Goal: Task Accomplishment & Management: Complete application form

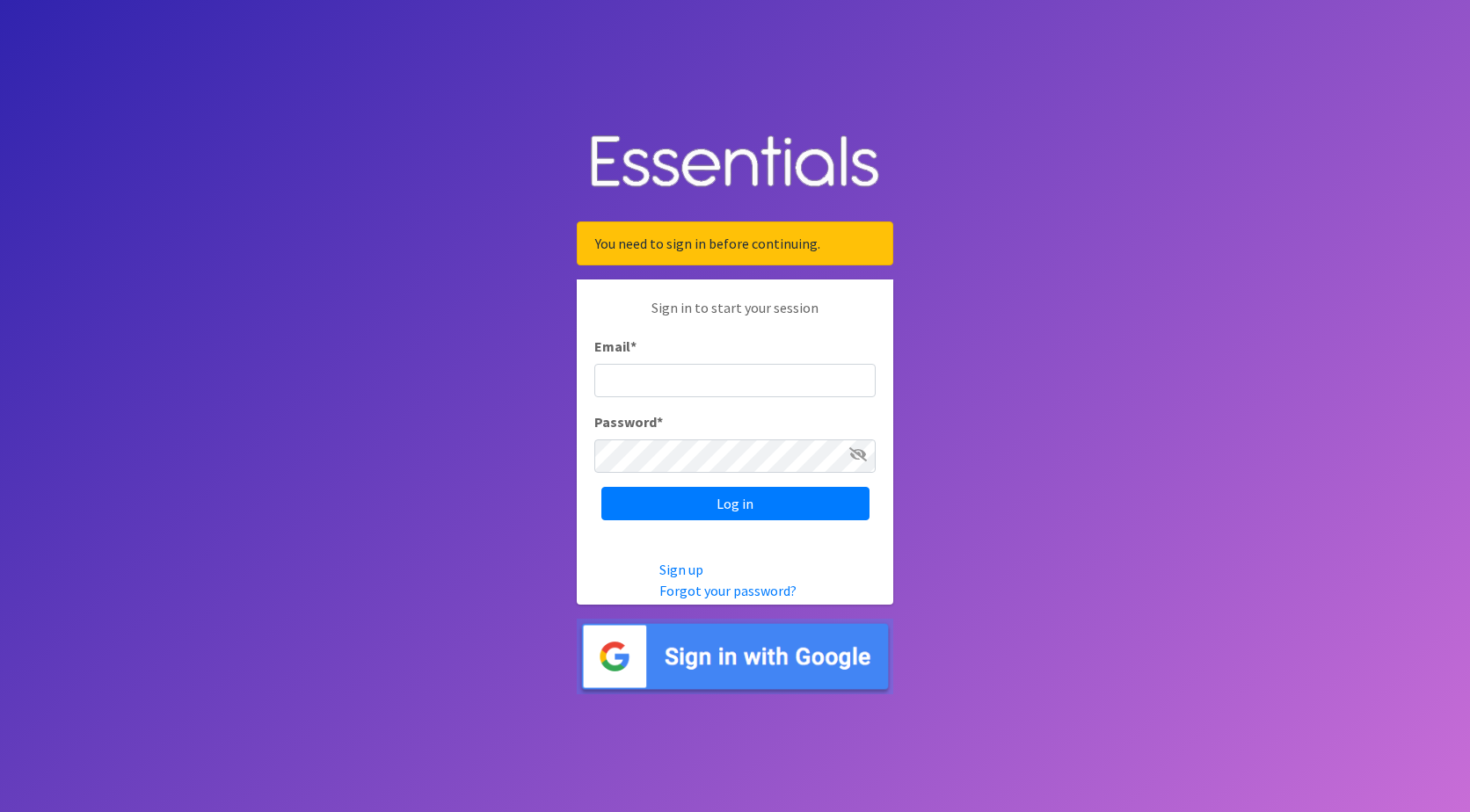
type input "[EMAIL_ADDRESS][PERSON_NAME][DOMAIN_NAME]"
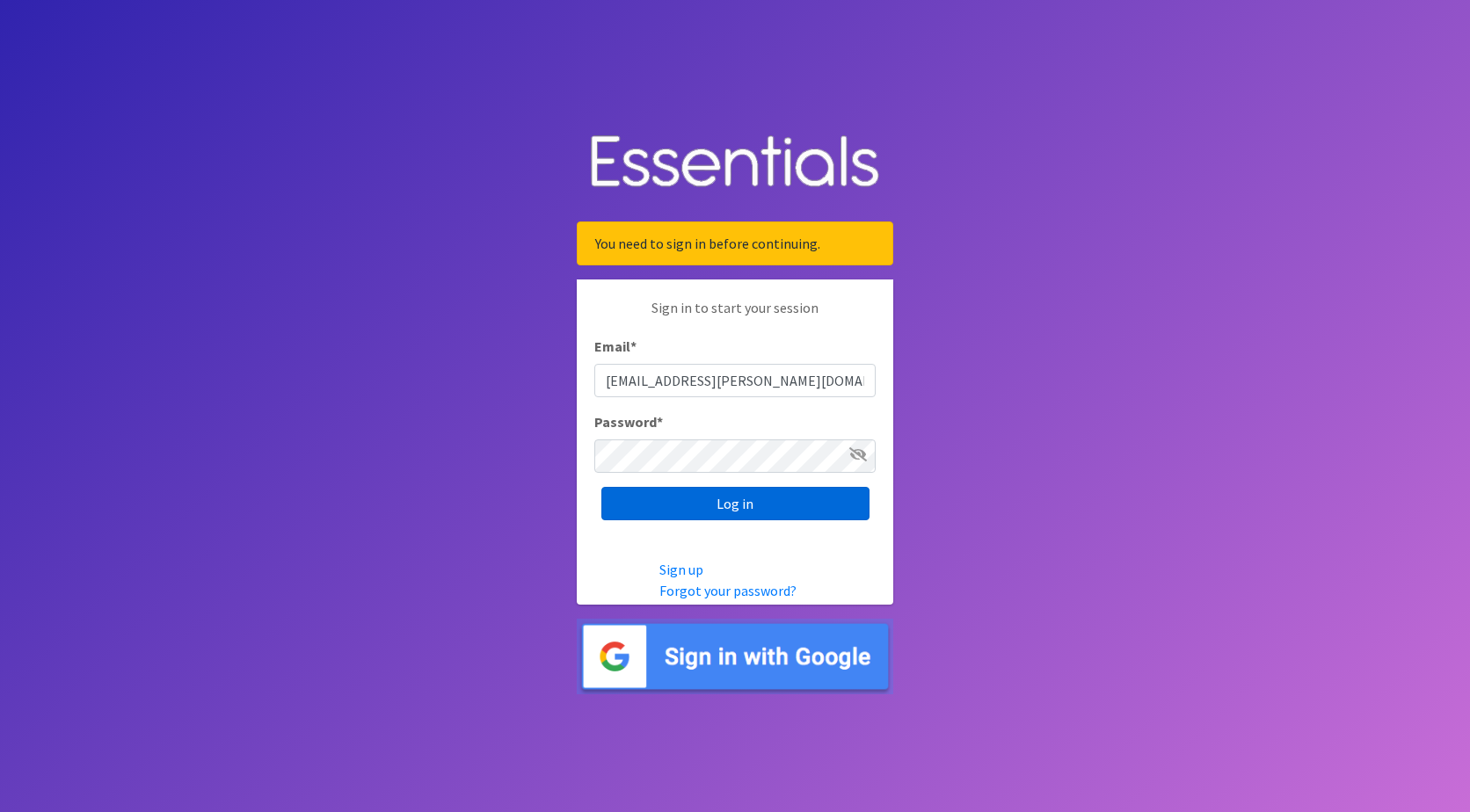
click at [668, 501] on input "Log in" at bounding box center [735, 503] width 268 height 33
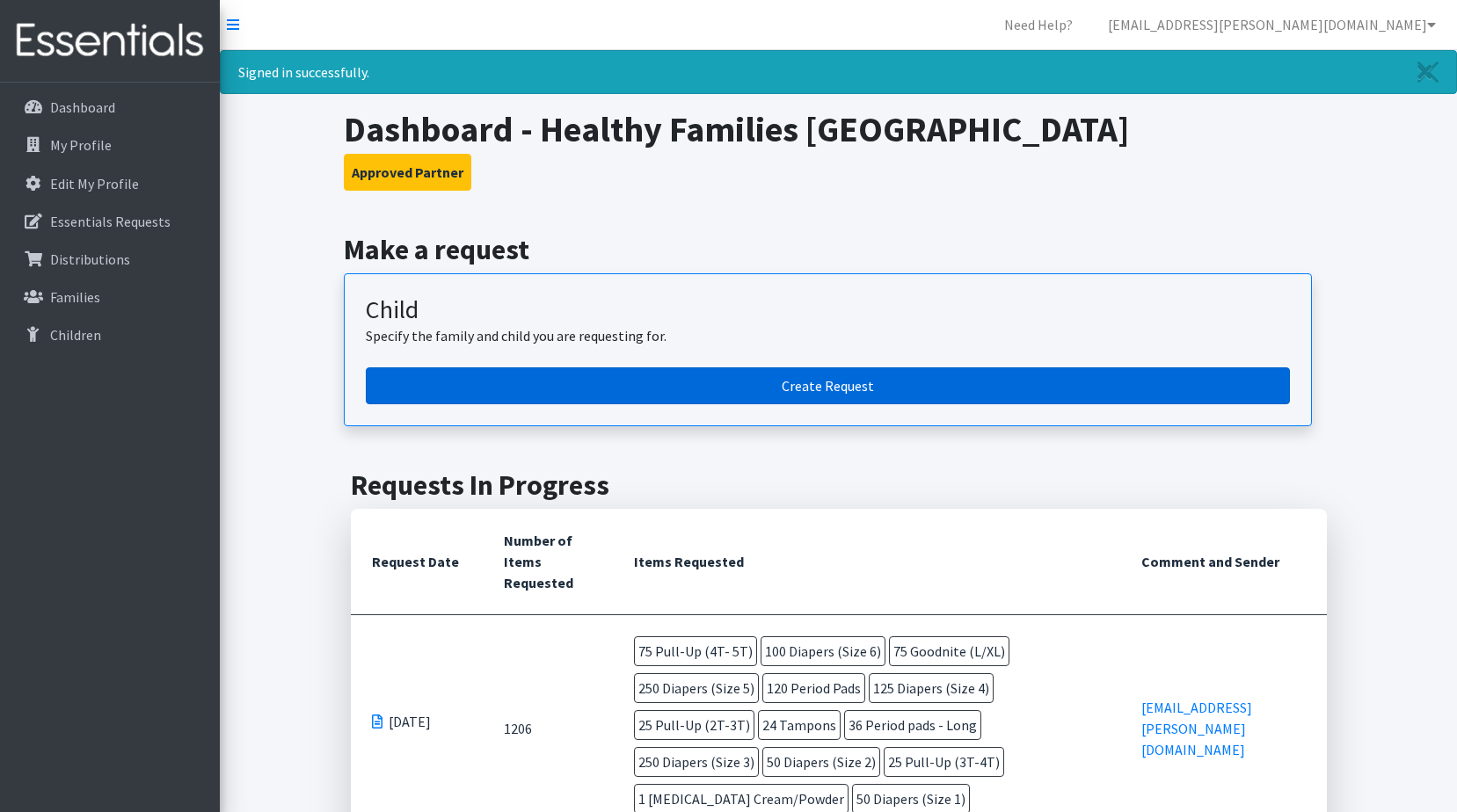
click at [745, 387] on link "Create Request" at bounding box center [827, 386] width 924 height 37
click at [824, 392] on link "Create Request" at bounding box center [827, 386] width 924 height 37
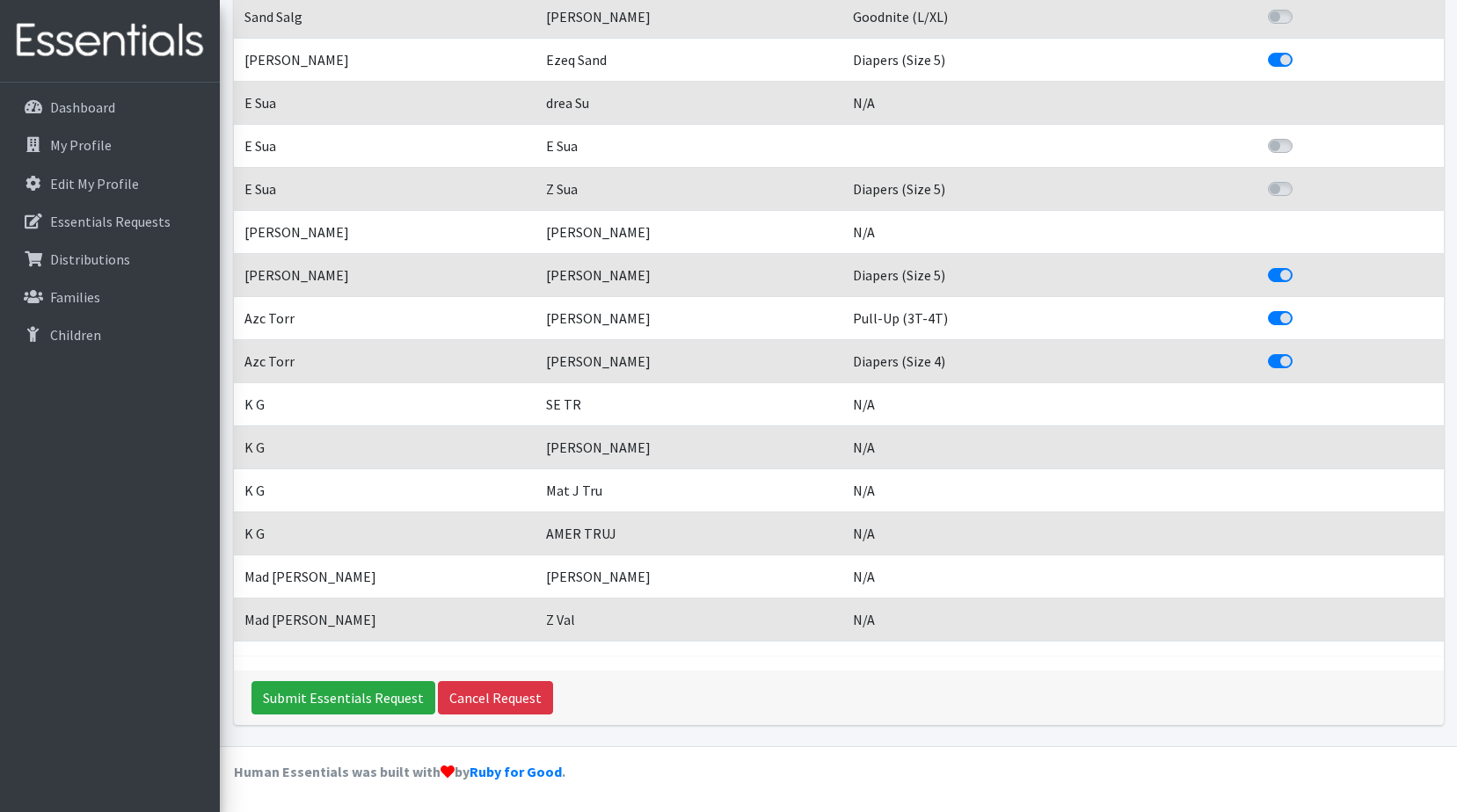
scroll to position [3671, 0]
click at [404, 703] on input "Submit Essentials Request" at bounding box center [342, 698] width 183 height 33
click at [379, 699] on input "Submit Essentials Request" at bounding box center [342, 698] width 183 height 33
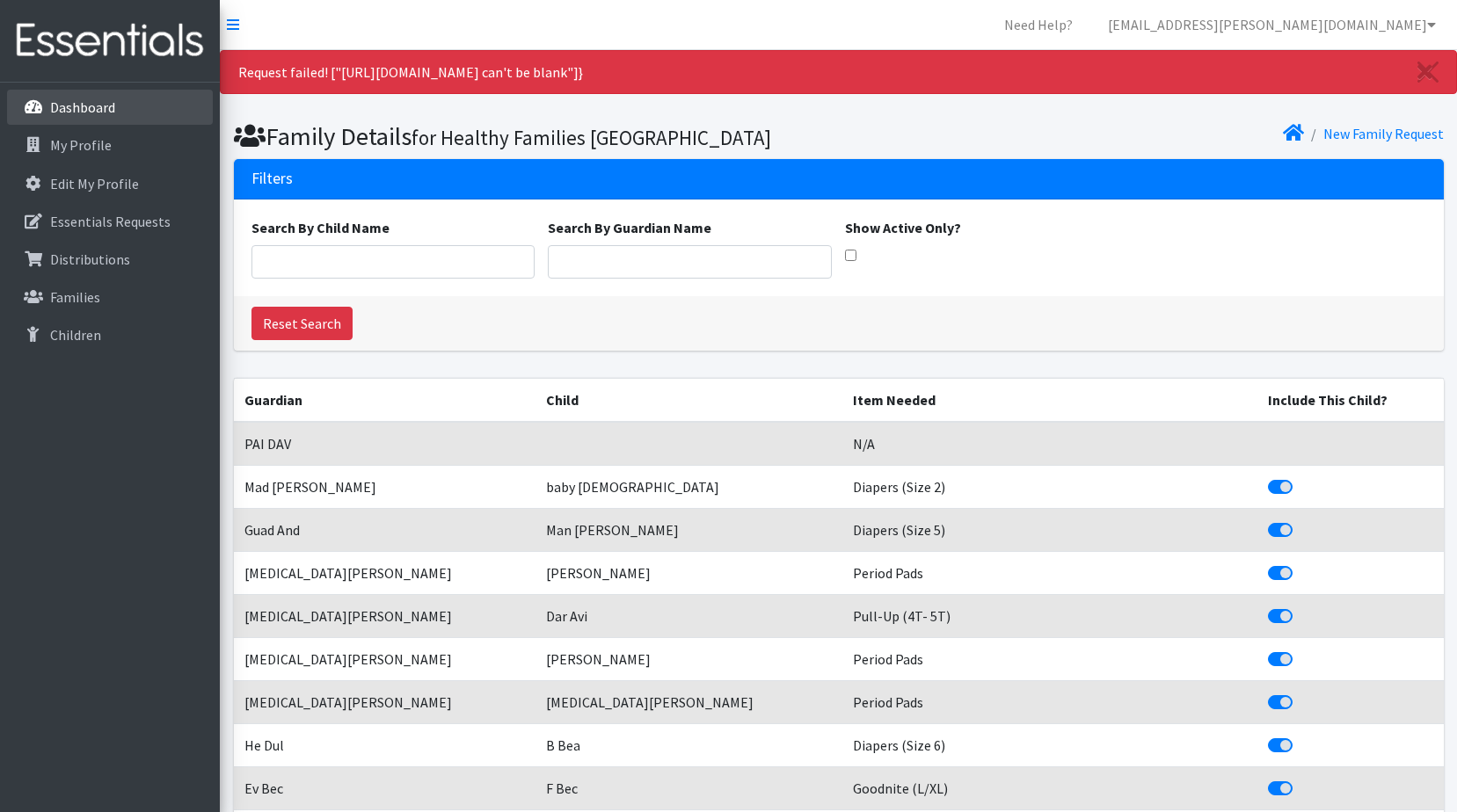
click at [108, 107] on p "Dashboard" at bounding box center [83, 107] width 65 height 18
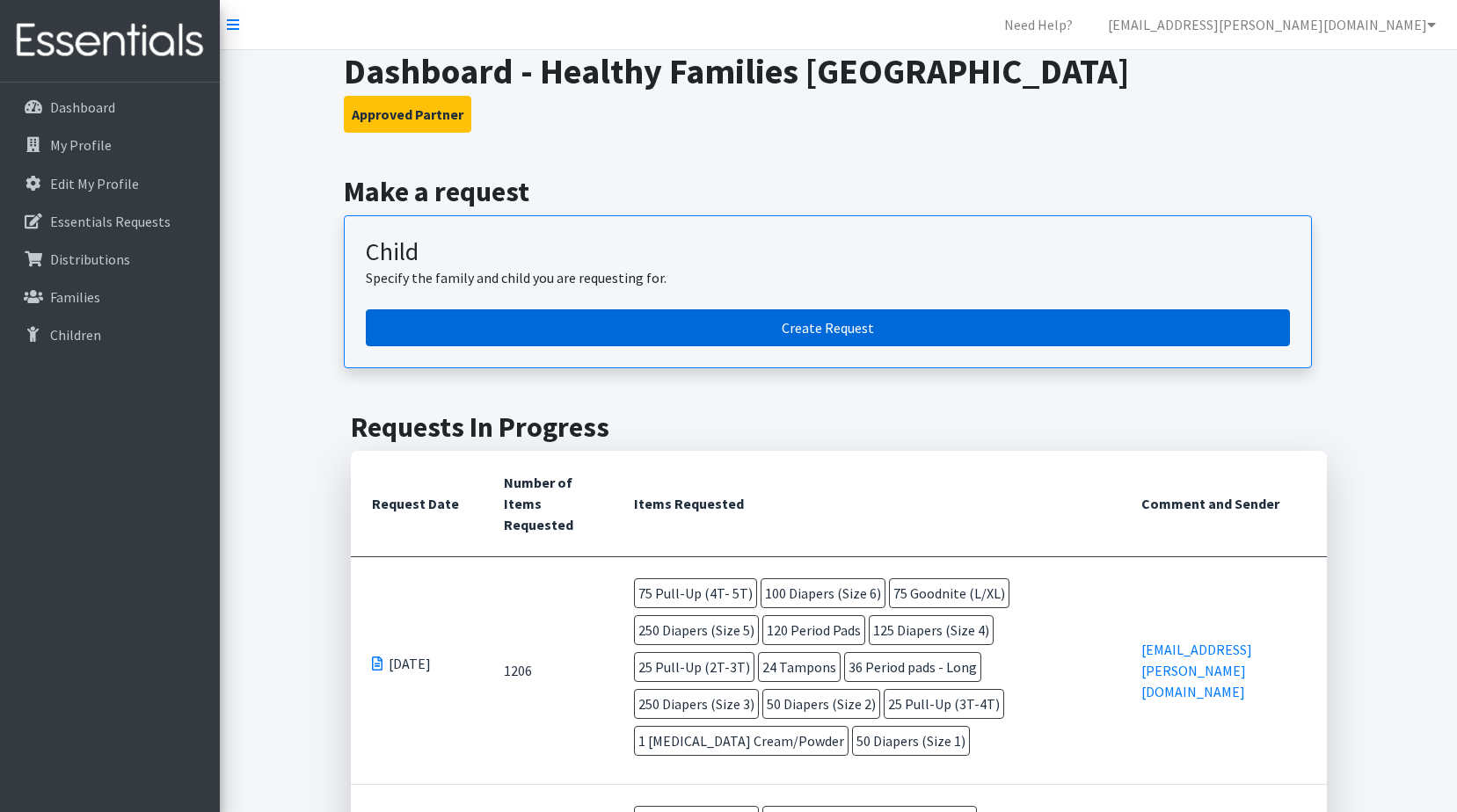
click at [938, 318] on link "Create Request" at bounding box center [827, 328] width 924 height 37
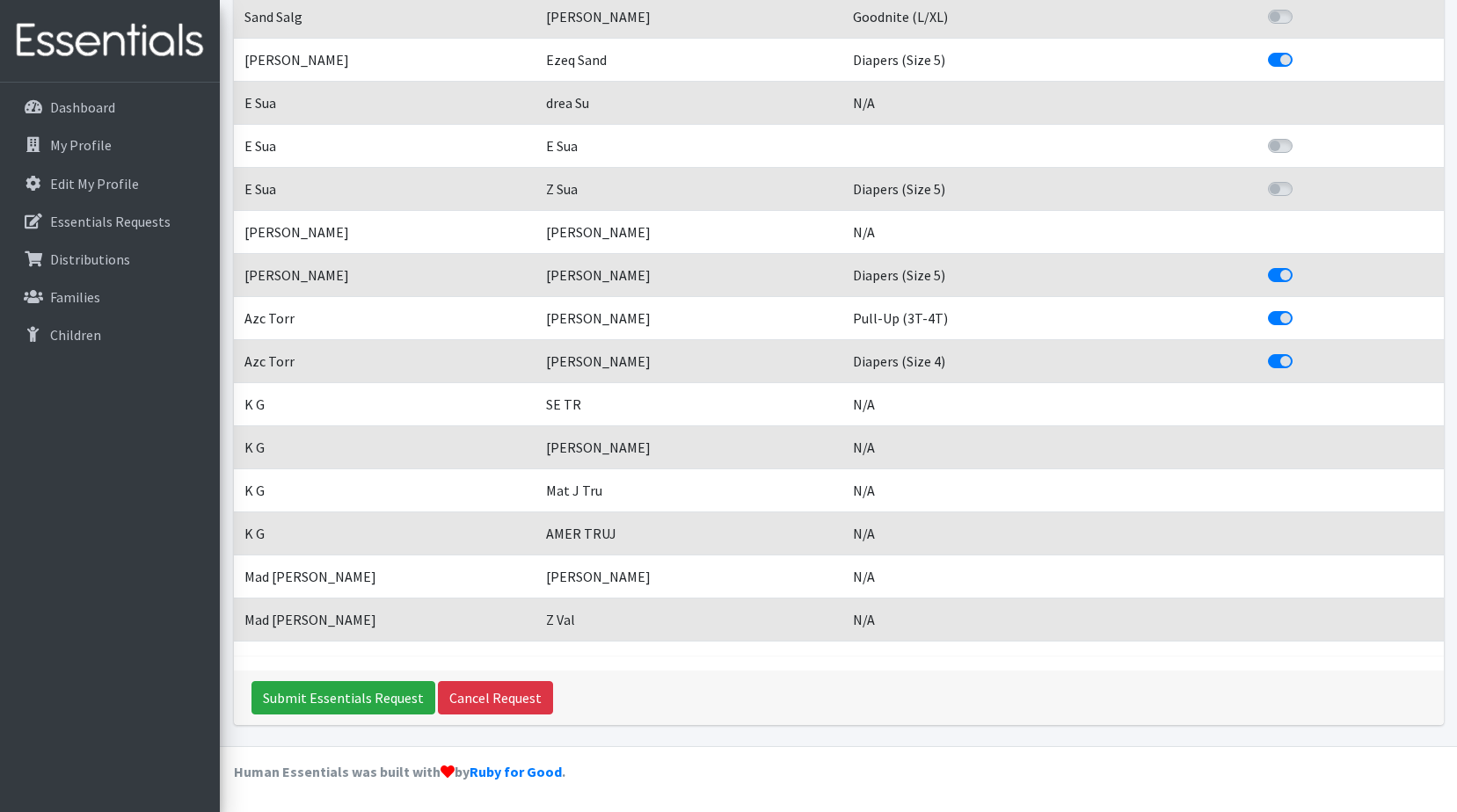
scroll to position [3671, 0]
click at [390, 699] on input "Submit Essentials Request" at bounding box center [342, 698] width 183 height 33
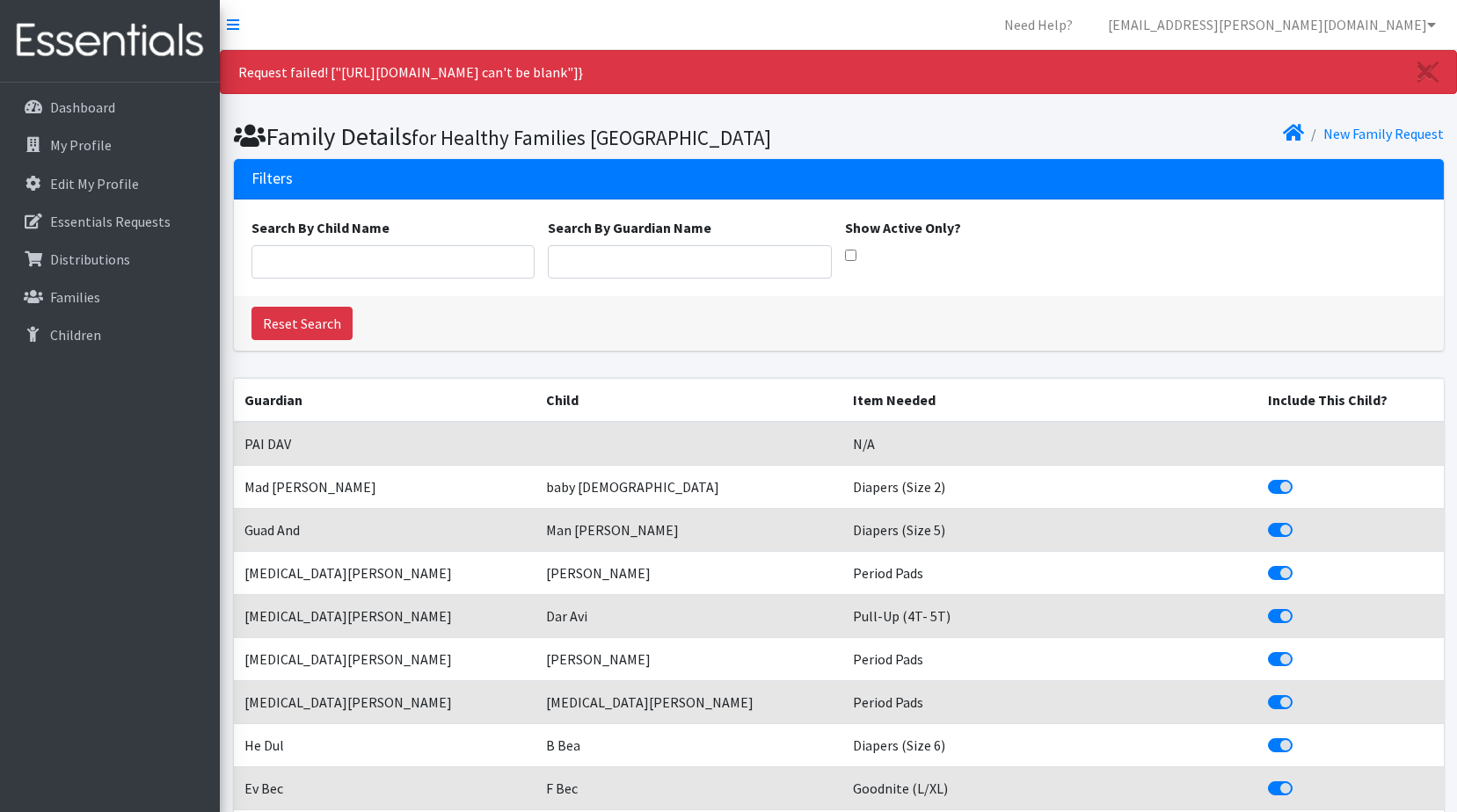
drag, startPoint x: 239, startPoint y: 73, endPoint x: 595, endPoint y: 84, distance: 356.2
click at [595, 84] on div "Request failed! ["[URL][DOMAIN_NAME] can't be blank"]}" at bounding box center [837, 72] width 1236 height 44
copy div "Request failed! ["item_requests.name can't be blank"]}"
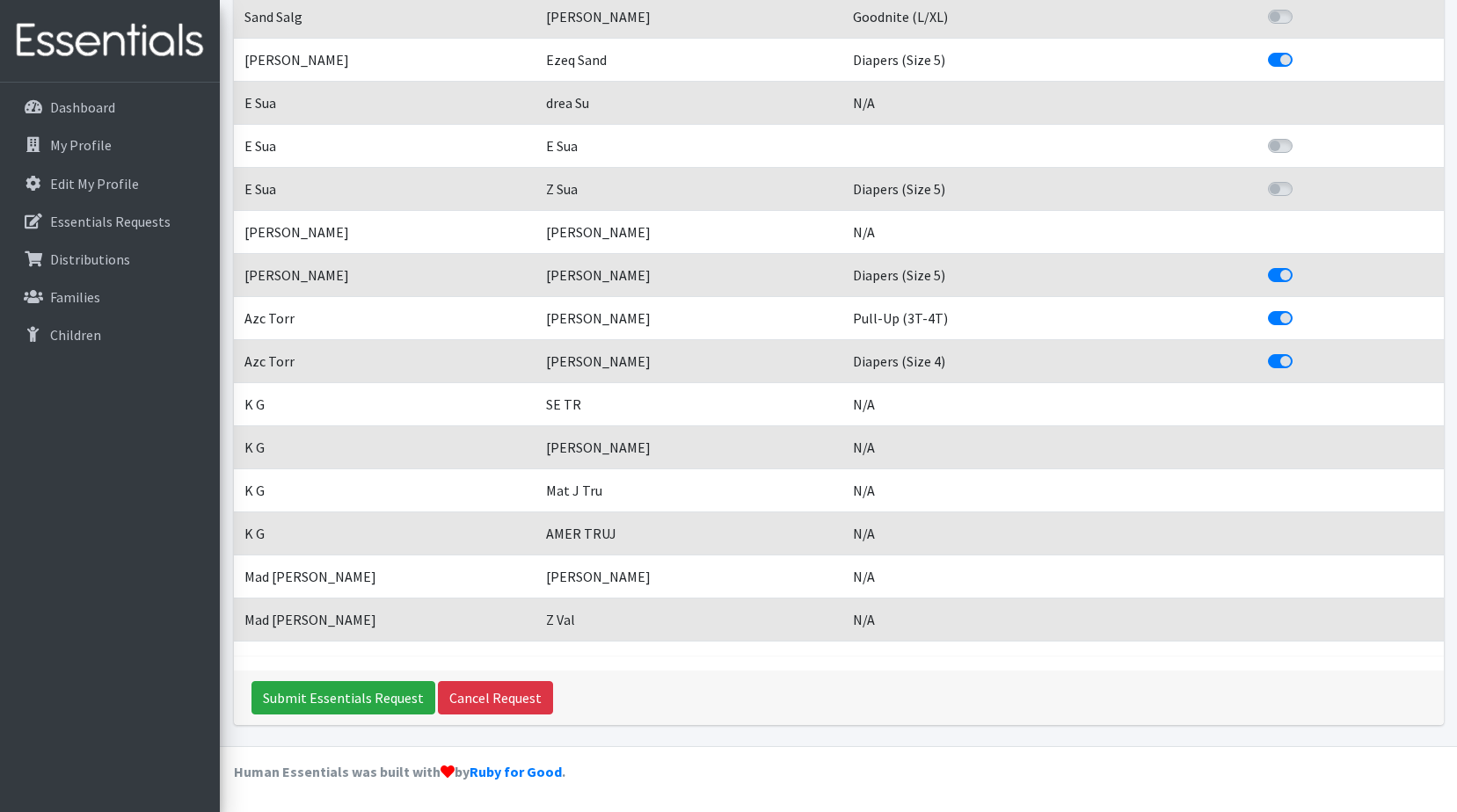
scroll to position [3712, 0]
click at [87, 97] on link "Dashboard" at bounding box center [110, 107] width 206 height 35
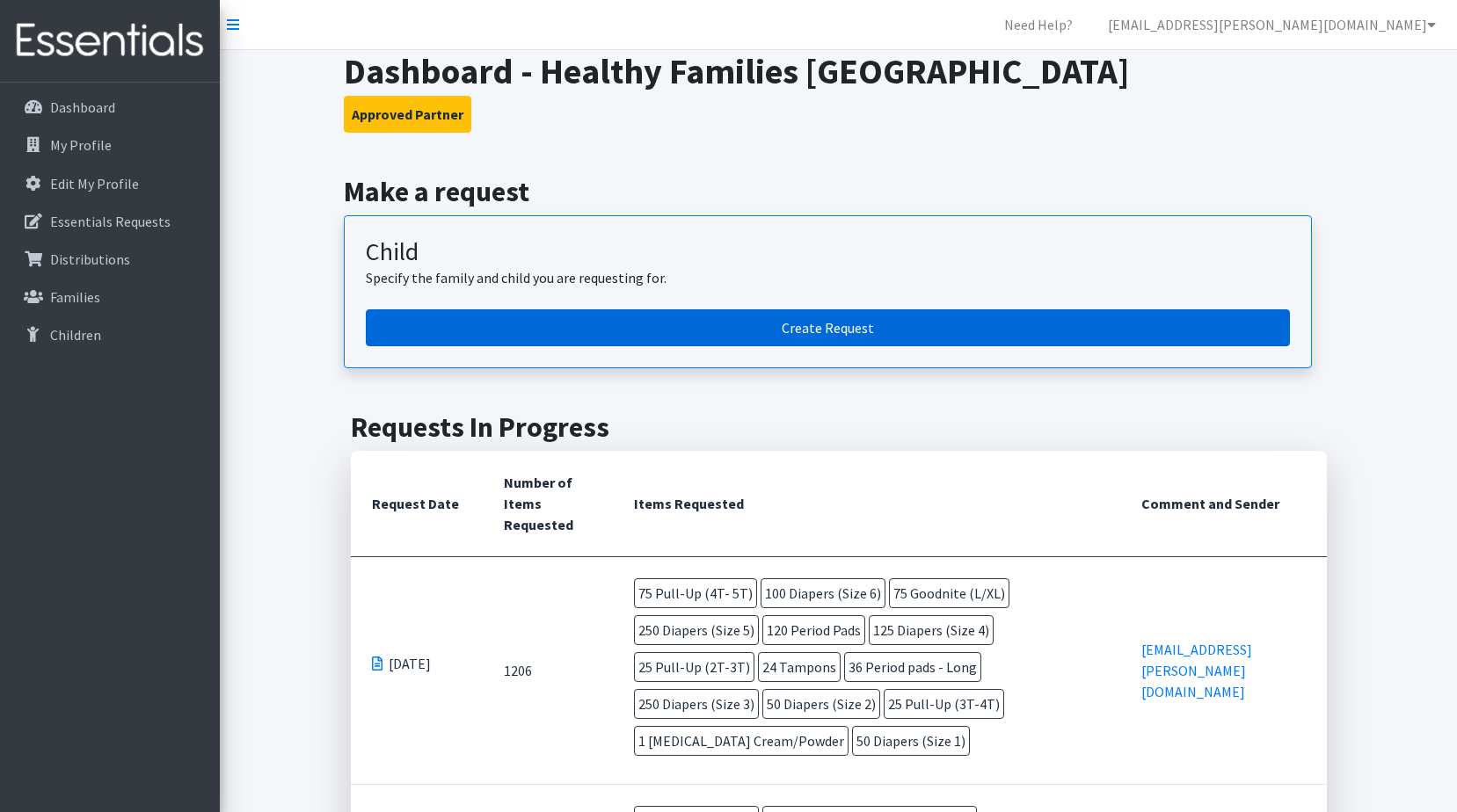
click at [734, 320] on link "Create Request" at bounding box center [827, 328] width 924 height 37
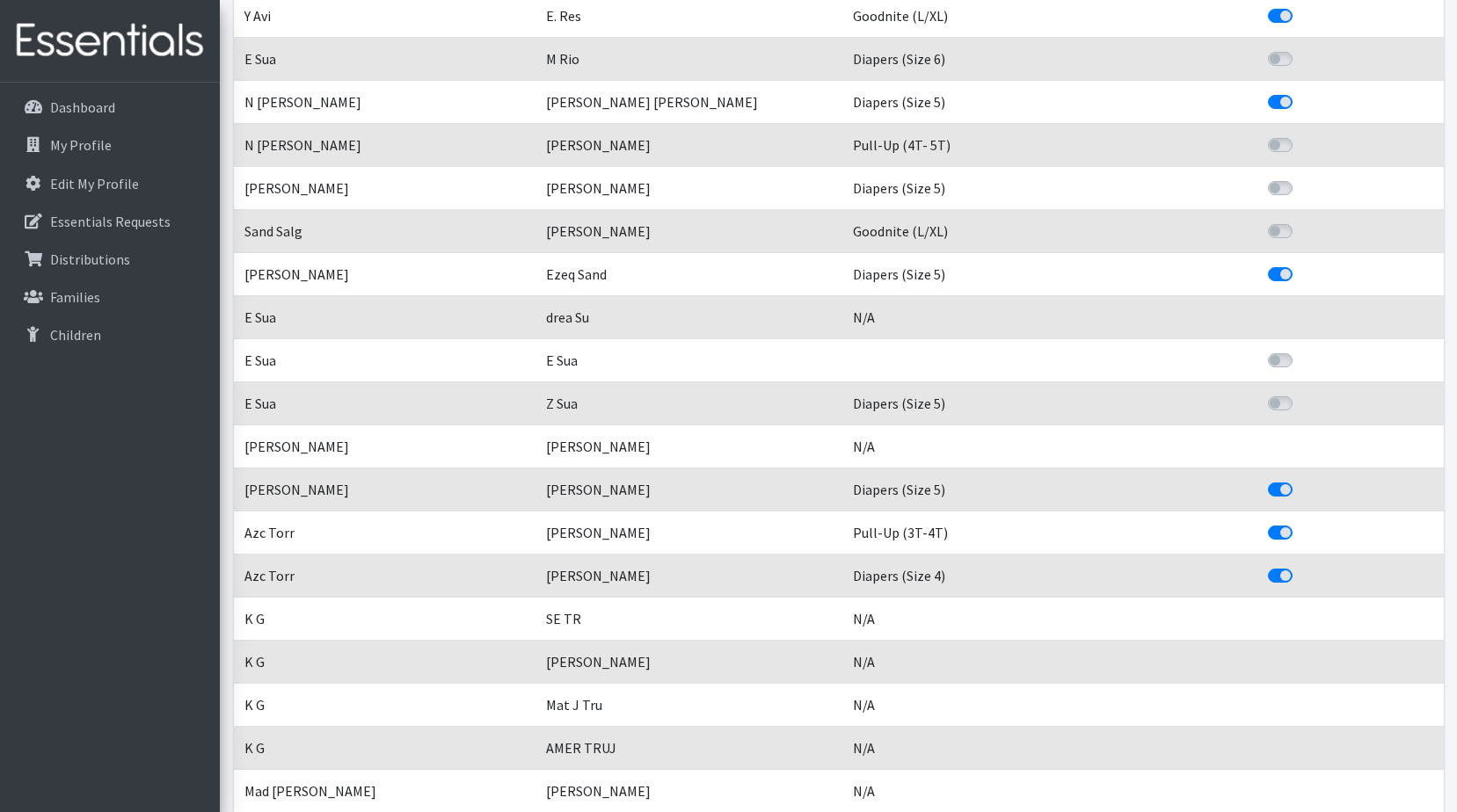
scroll to position [3603, 0]
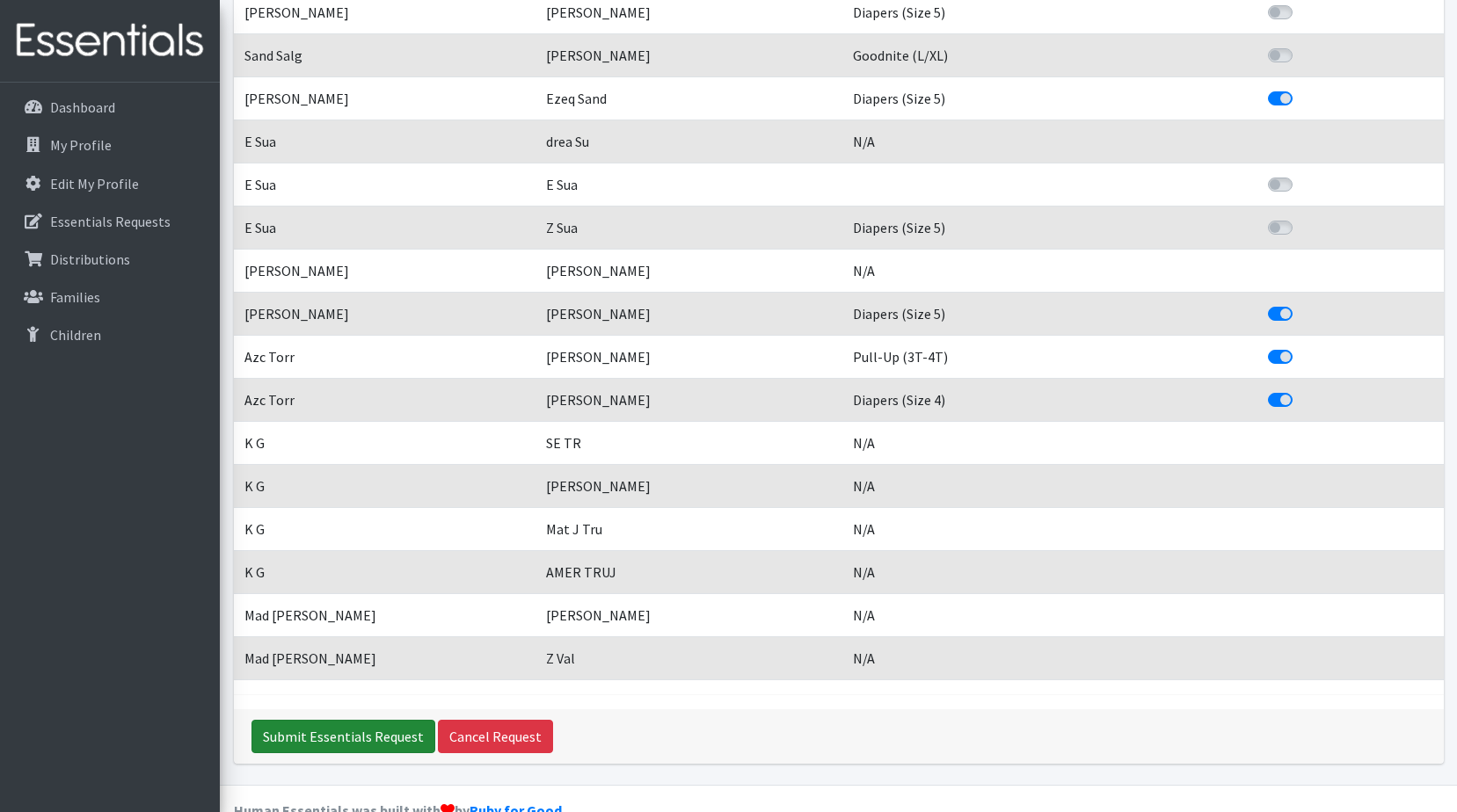
click at [364, 753] on input "Submit Essentials Request" at bounding box center [342, 737] width 183 height 33
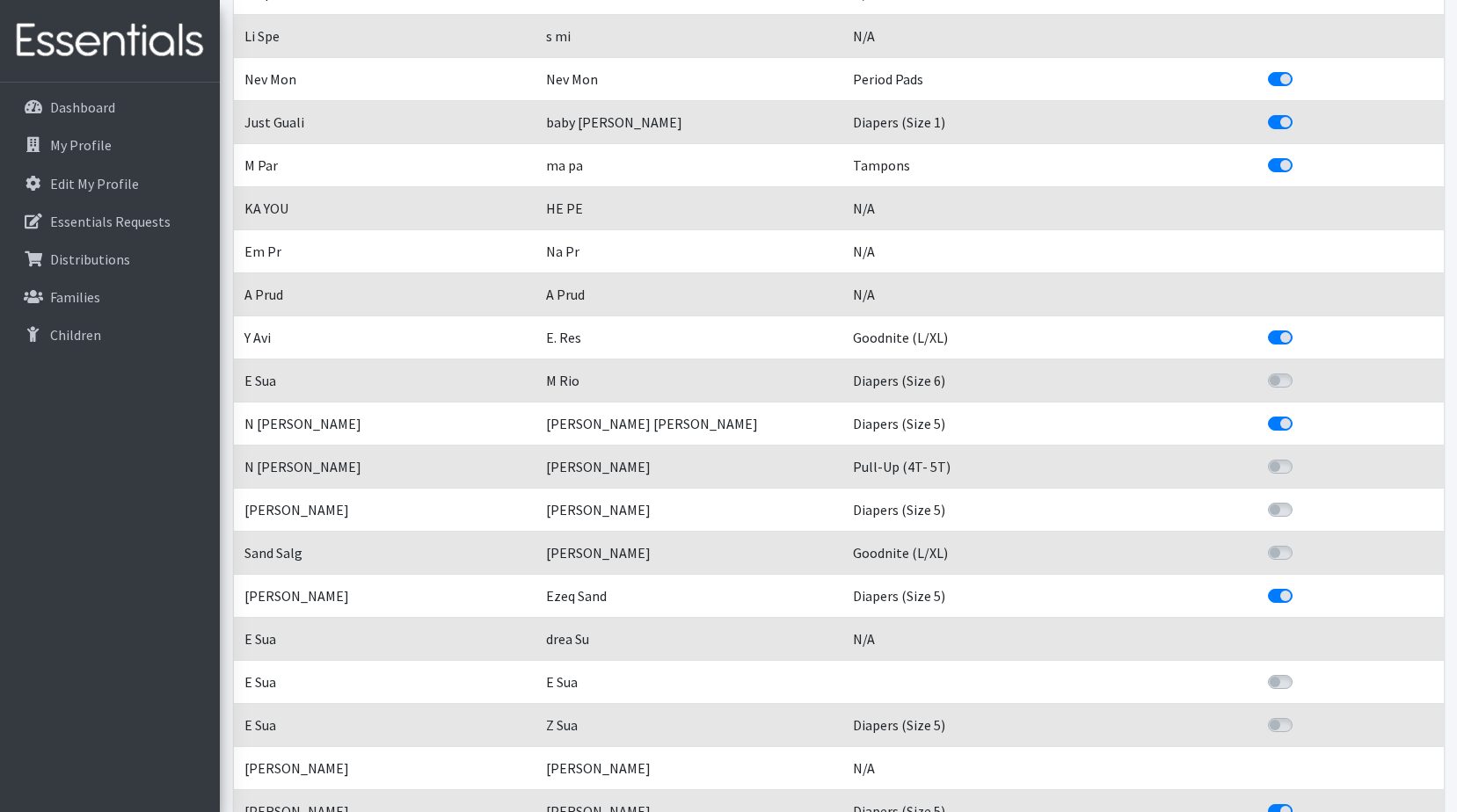
scroll to position [2636, 0]
